Goal: Check status: Check status

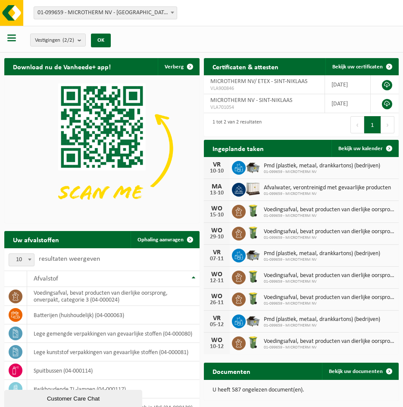
click at [11, 41] on span "button" at bounding box center [11, 38] width 9 height 9
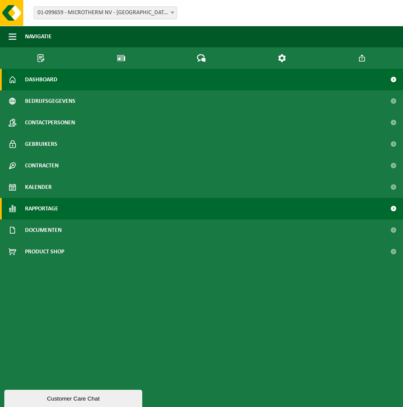
click at [69, 198] on link "Rapportage" at bounding box center [201, 209] width 403 height 22
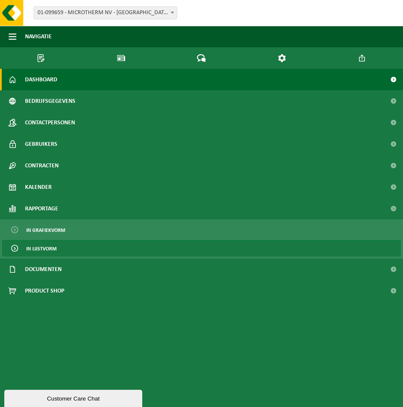
click at [71, 240] on link "In lijstvorm" at bounding box center [201, 248] width 398 height 16
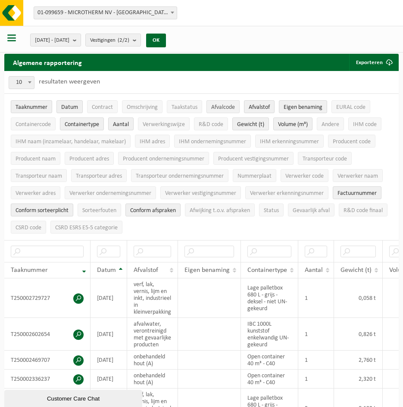
click at [224, 110] on span "Afvalcode" at bounding box center [223, 107] width 24 height 6
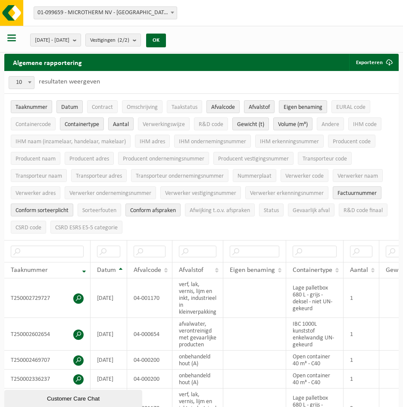
click at [224, 110] on span "Afvalcode" at bounding box center [223, 107] width 24 height 6
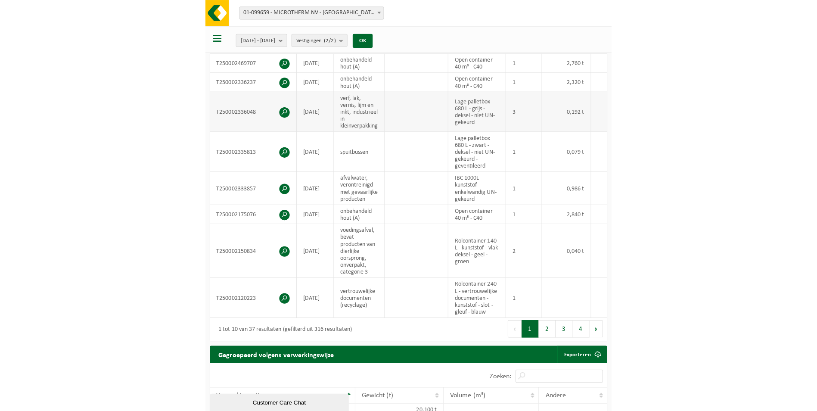
scroll to position [302, 0]
